Goal: Information Seeking & Learning: Learn about a topic

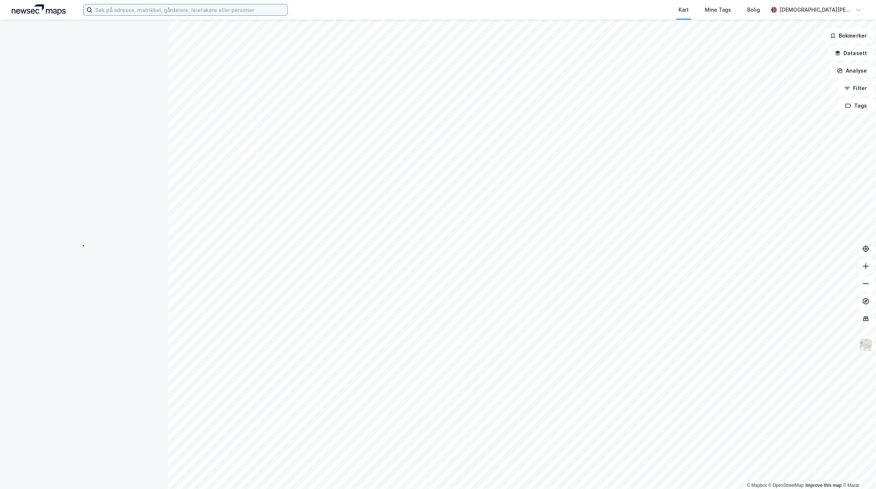
click at [215, 12] on input at bounding box center [189, 9] width 195 height 11
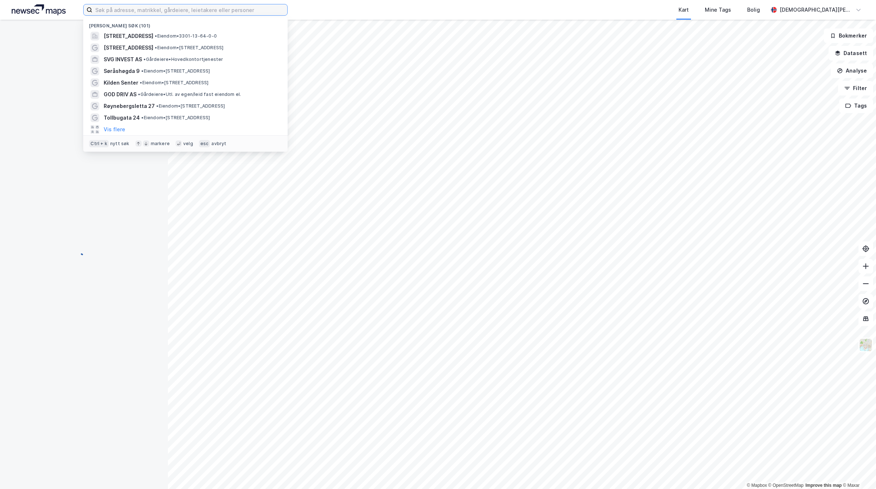
paste input "• St. [GEOGRAPHIC_DATA] 2"
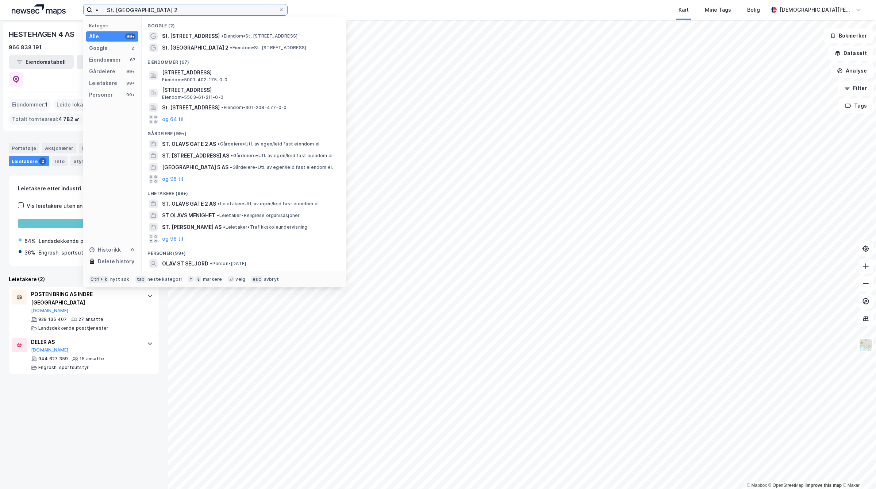
drag, startPoint x: 106, startPoint y: 10, endPoint x: 70, endPoint y: 7, distance: 35.5
click at [70, 7] on div "• St. Olavs Gate 2 Kategori Alle 99+ Google 2 Eiendommer 67 Gårdeiere 99+ Leiet…" at bounding box center [438, 10] width 876 height 20
type input "• St. [GEOGRAPHIC_DATA] 2"
click at [209, 44] on div "St. [GEOGRAPHIC_DATA] 2 • Eiendom • St. [STREET_ADDRESS]" at bounding box center [250, 47] width 177 height 9
